Goal: Task Accomplishment & Management: Use online tool/utility

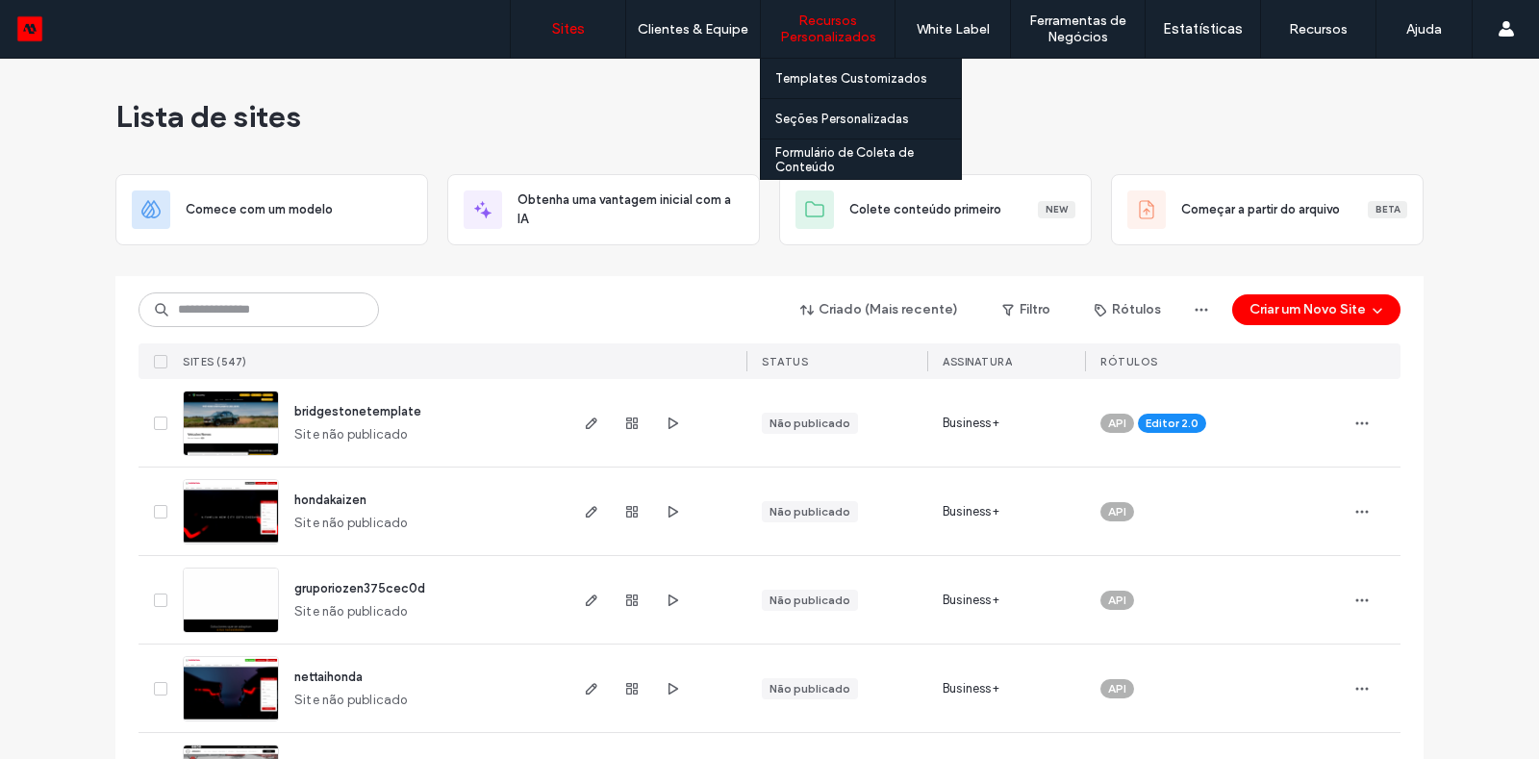
click at [828, 55] on div "Recursos Personalizados" at bounding box center [828, 29] width 134 height 58
click at [828, 76] on label "Templates Customizados" at bounding box center [851, 78] width 152 height 14
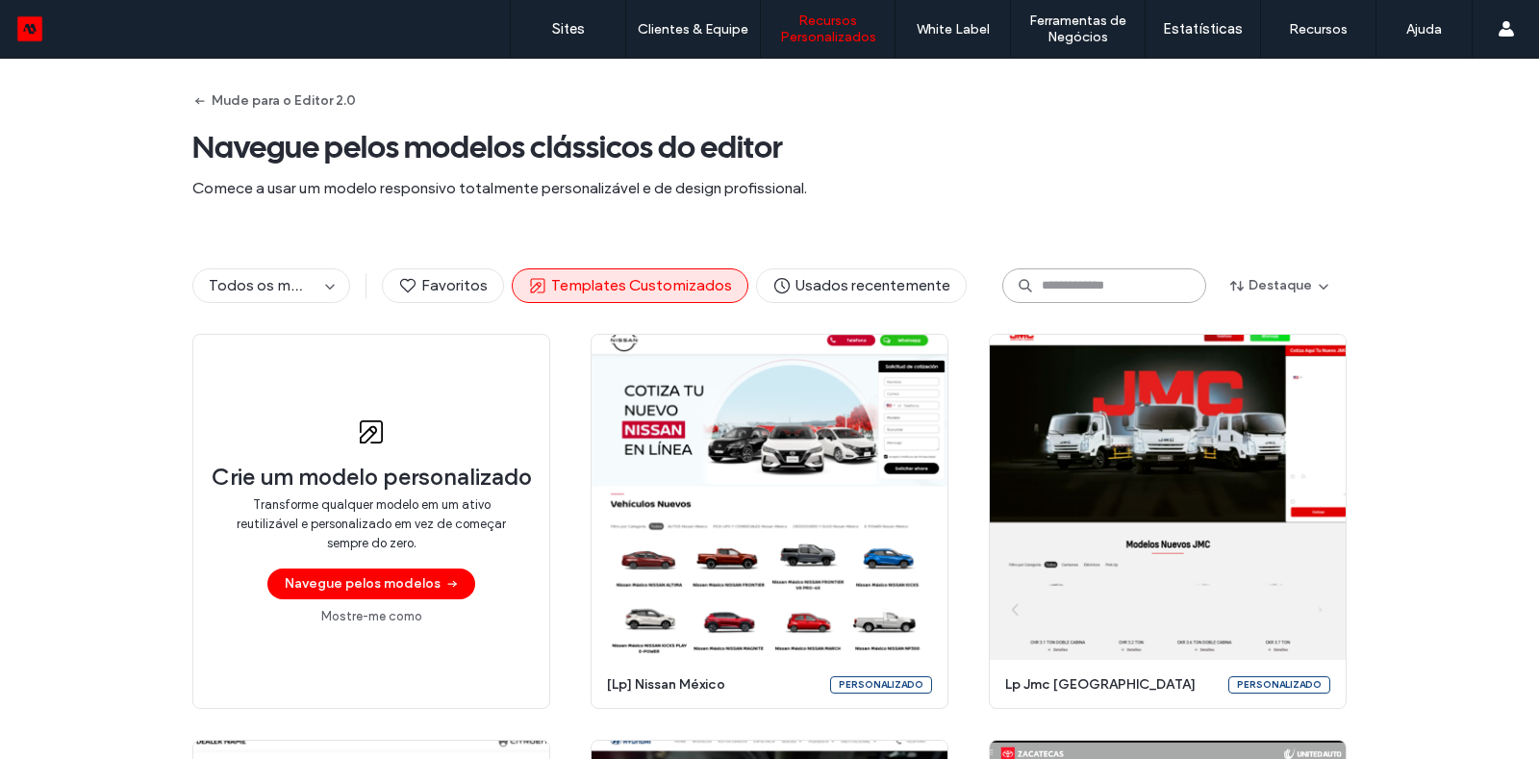
click at [1139, 278] on input at bounding box center [1104, 285] width 204 height 35
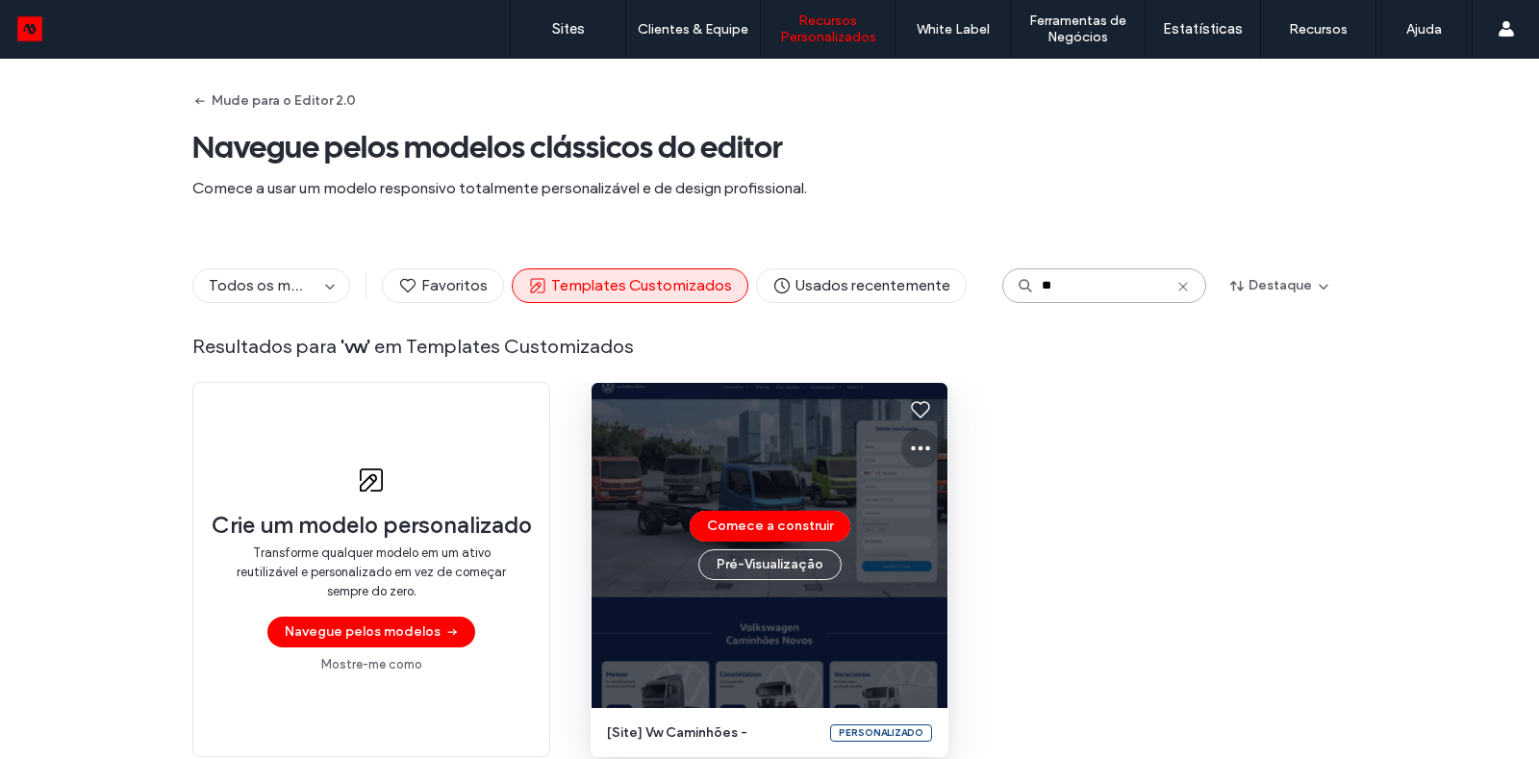
type input "**"
click at [912, 447] on use at bounding box center [920, 448] width 19 height 5
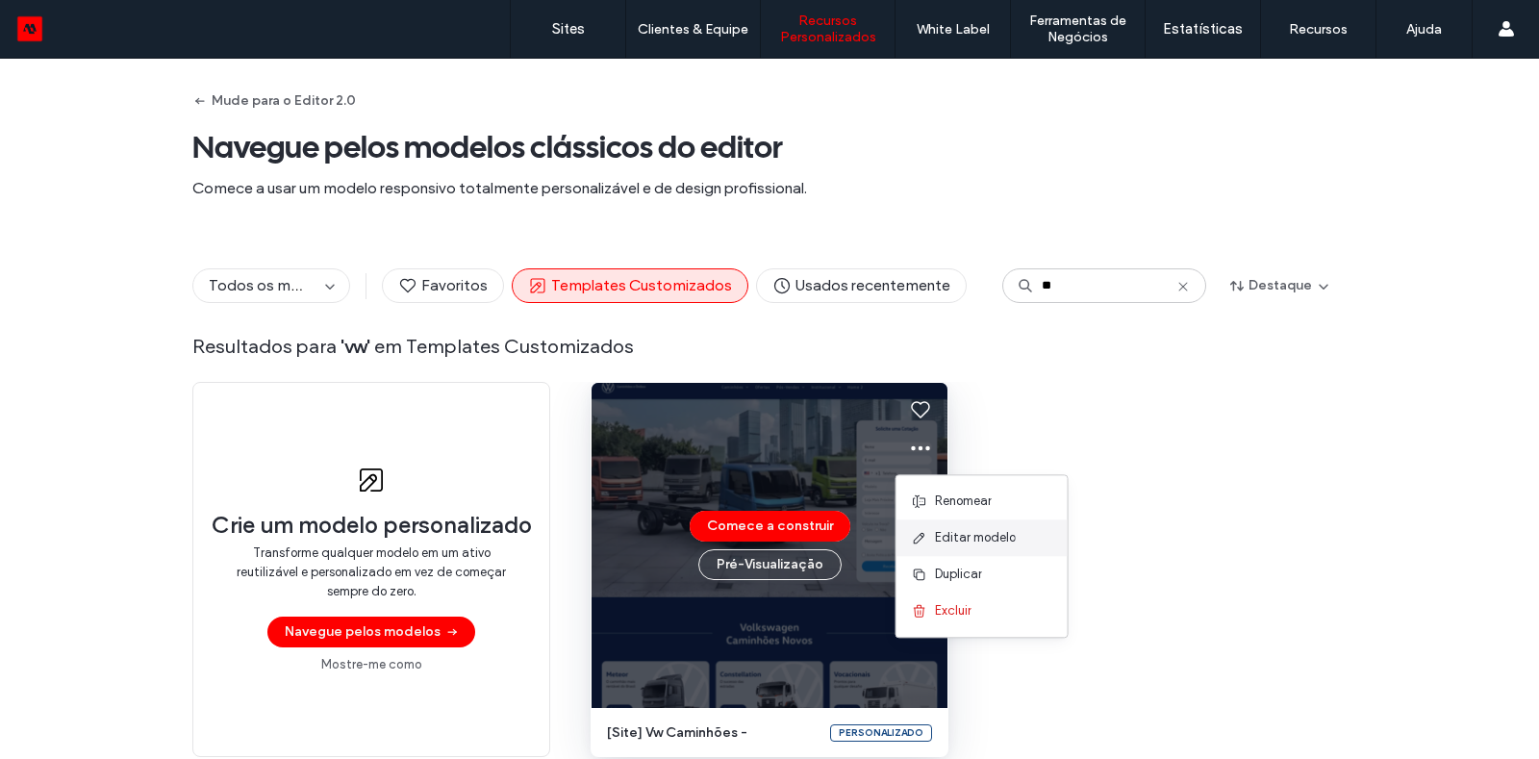
click at [933, 524] on div "Editar modelo" at bounding box center [982, 537] width 171 height 37
